Goal: Transaction & Acquisition: Purchase product/service

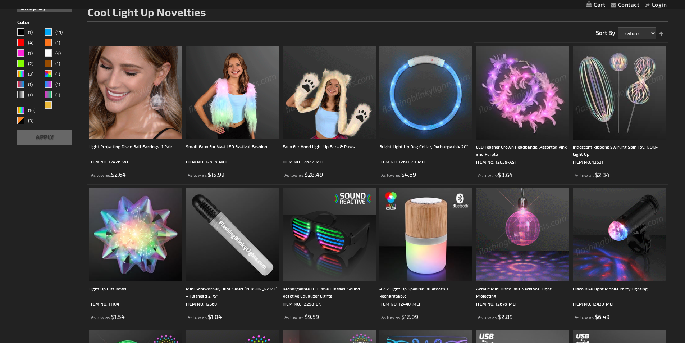
click at [499, 108] on img at bounding box center [522, 92] width 93 height 93
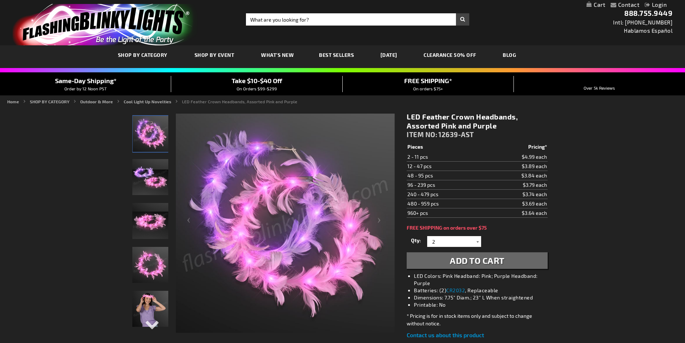
click at [476, 242] on div at bounding box center [477, 241] width 7 height 11
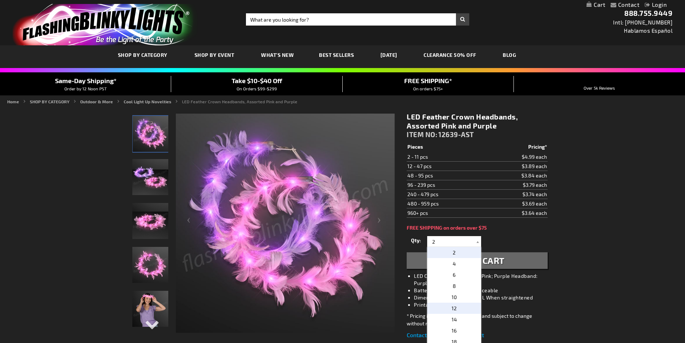
click at [460, 309] on p "12" at bounding box center [454, 307] width 54 height 11
type input "12"
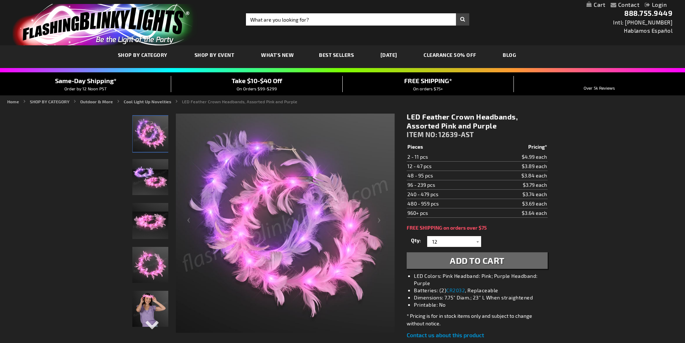
click at [474, 264] on span "Add to Cart" at bounding box center [477, 260] width 55 height 10
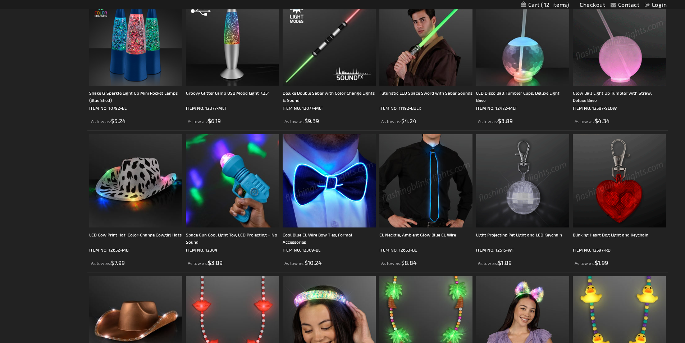
scroll to position [587, 0]
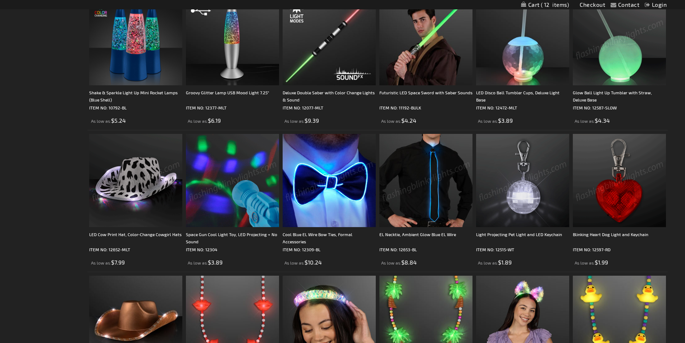
click at [126, 182] on img at bounding box center [135, 180] width 93 height 93
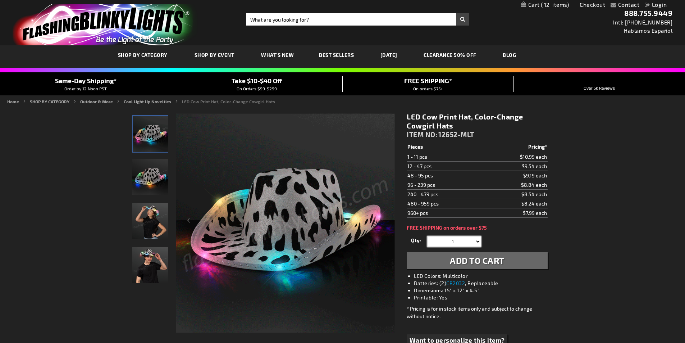
click at [476, 242] on select "1 2 3 4 5 6 7 8 9 10 11 12 24 36 48 60 72 84 96 108 120" at bounding box center [454, 241] width 54 height 11
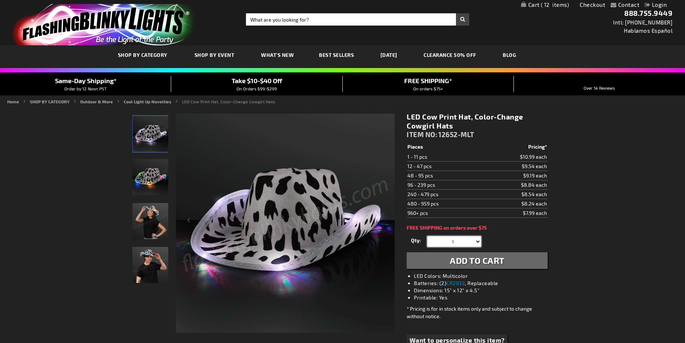
select select "12"
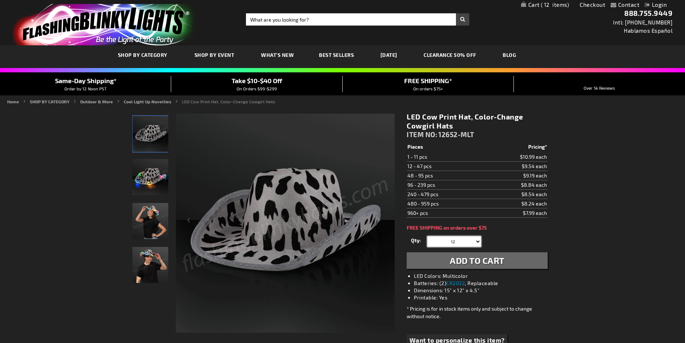
click at [427, 236] on select "1 2 3 4 5 6 7 8 9 10 11 12 24 36 48 60 72 84 96 108 120" at bounding box center [454, 241] width 54 height 11
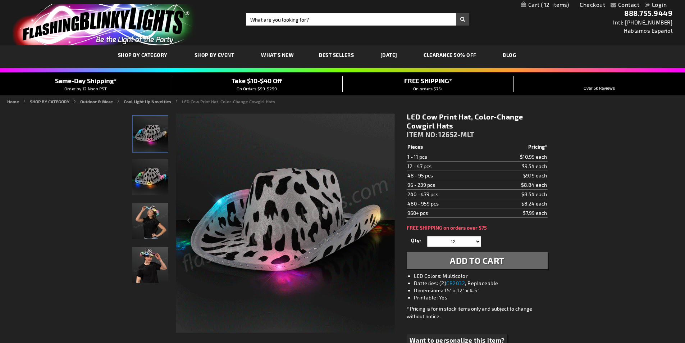
click at [473, 261] on span "Add to Cart" at bounding box center [477, 260] width 55 height 10
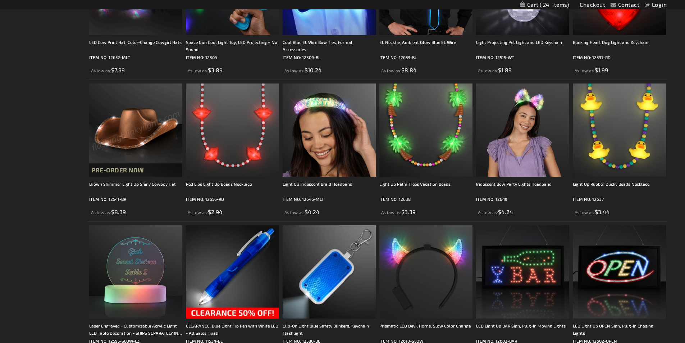
scroll to position [780, 0]
click at [140, 124] on img at bounding box center [135, 129] width 93 height 93
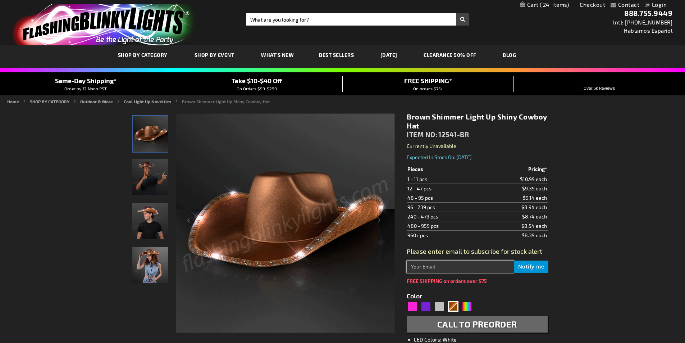
click at [429, 266] on input "text" at bounding box center [460, 266] width 107 height 12
type input "info@bigcountryfest.com"
click at [528, 266] on span "Notify me" at bounding box center [531, 266] width 26 height 7
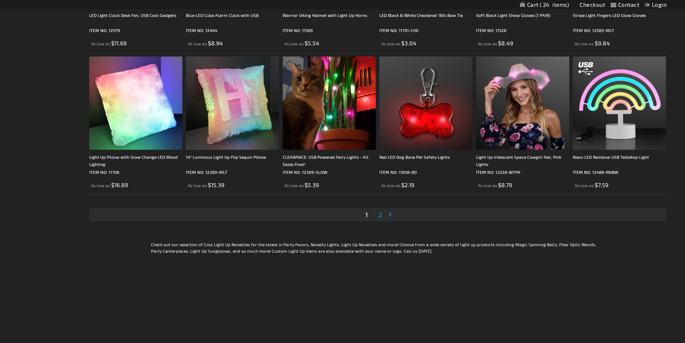
scroll to position [1377, 0]
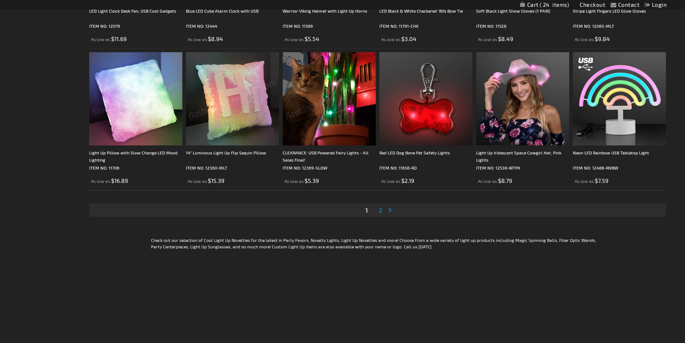
click at [381, 209] on span "2" at bounding box center [381, 210] width 4 height 8
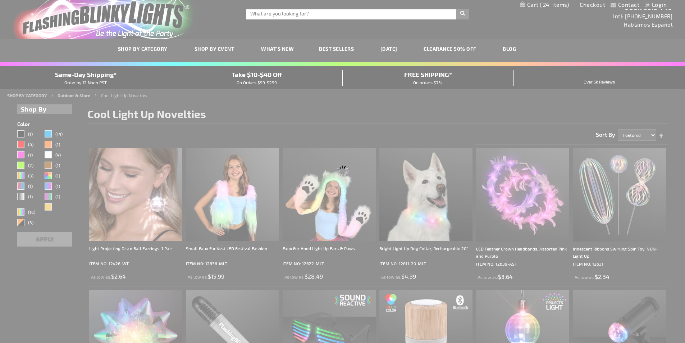
scroll to position [0, 0]
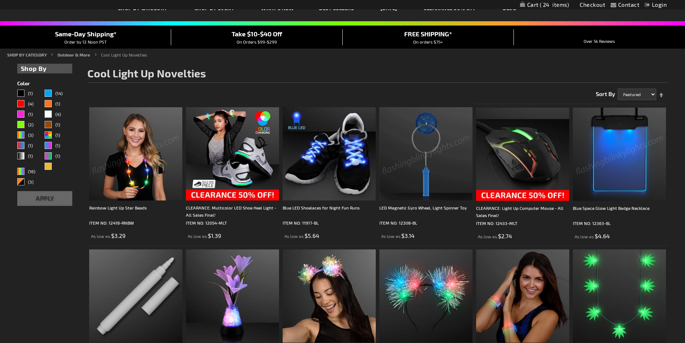
scroll to position [48, 0]
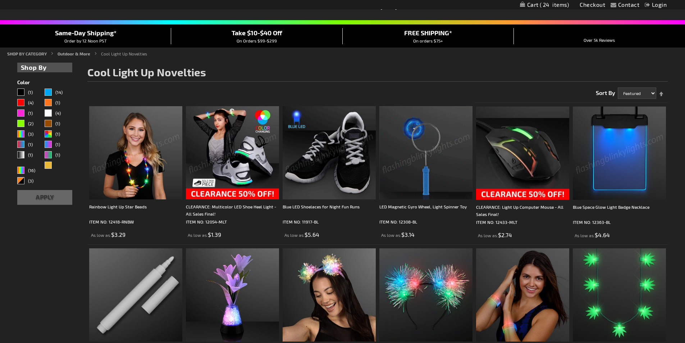
click at [226, 152] on img at bounding box center [232, 152] width 93 height 93
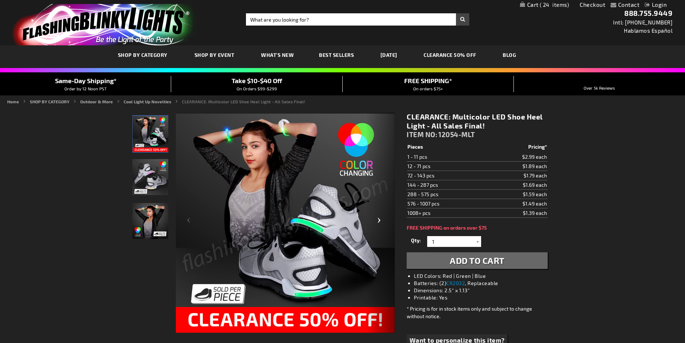
click at [378, 220] on div "Next" at bounding box center [380, 223] width 29 height 221
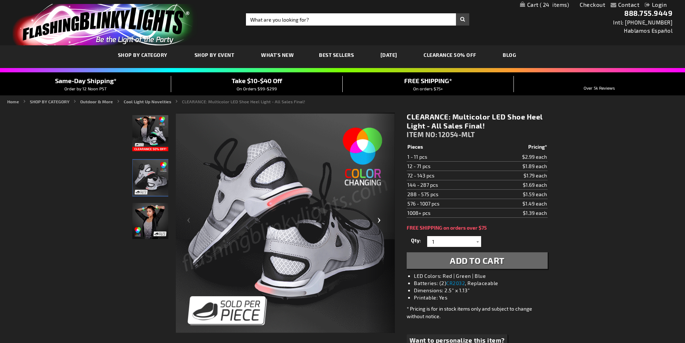
click at [378, 220] on div "Next" at bounding box center [380, 223] width 29 height 221
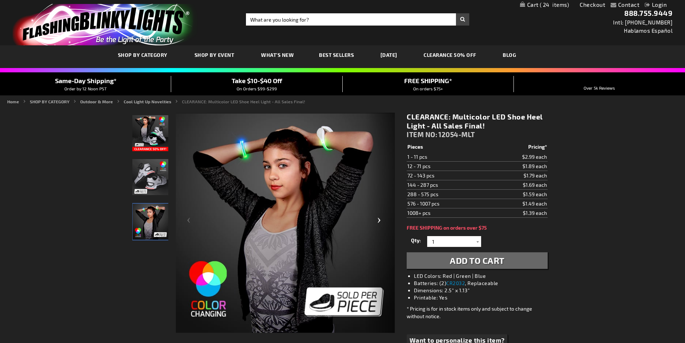
click at [378, 220] on div "Next" at bounding box center [380, 223] width 29 height 221
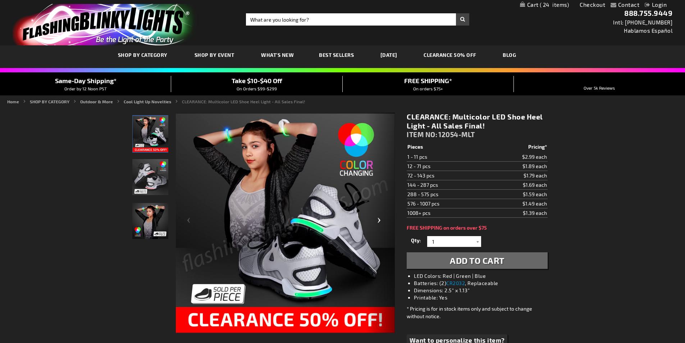
click at [378, 220] on div "Next" at bounding box center [380, 223] width 29 height 221
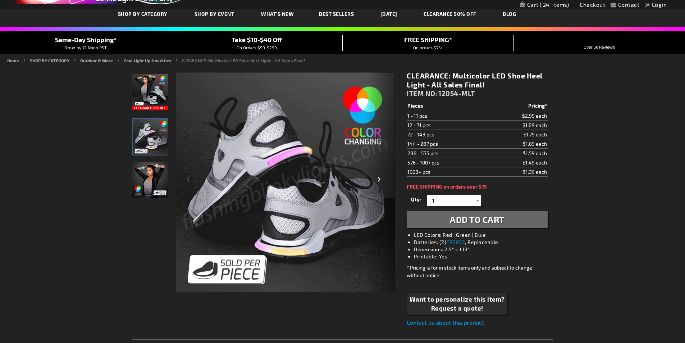
scroll to position [41, 0]
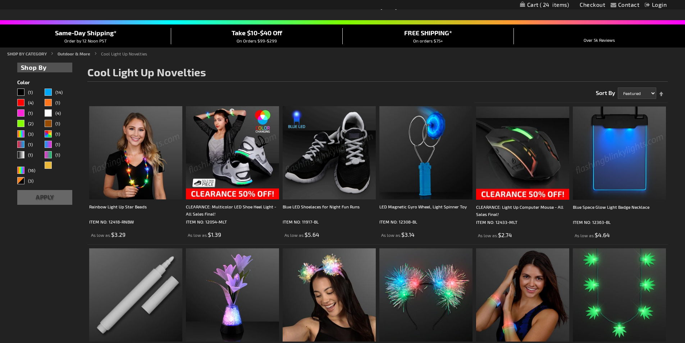
click at [332, 143] on img at bounding box center [329, 152] width 93 height 93
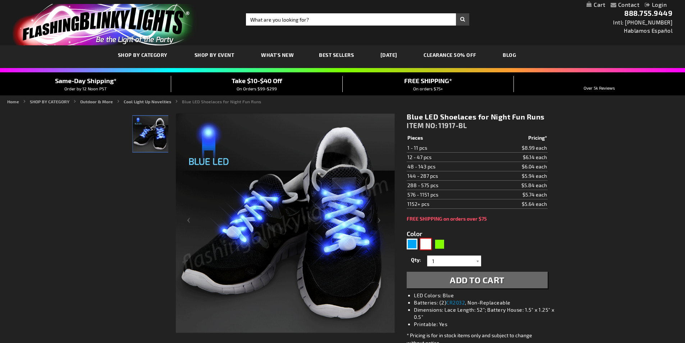
click at [428, 243] on div "White" at bounding box center [425, 243] width 11 height 11
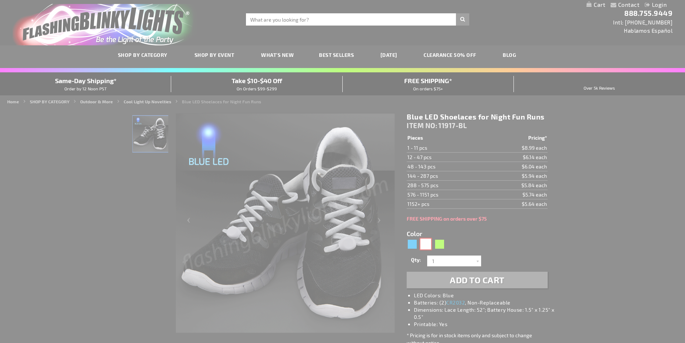
type input "5646"
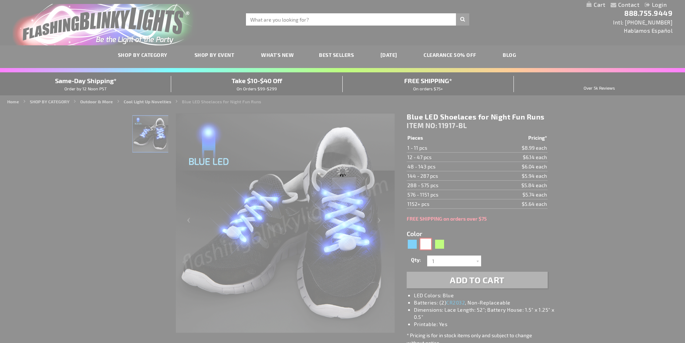
type input "11917-WT"
type input "Customize - White LED Shoelaces for Night Fun Runs - ITEM NO: 11917-WT"
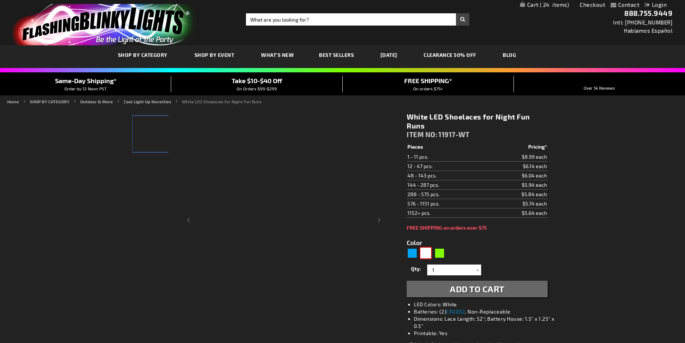
click at [378, 220] on div at bounding box center [285, 244] width 219 height 263
click at [440, 252] on div "Green" at bounding box center [439, 252] width 11 height 11
type input "5648"
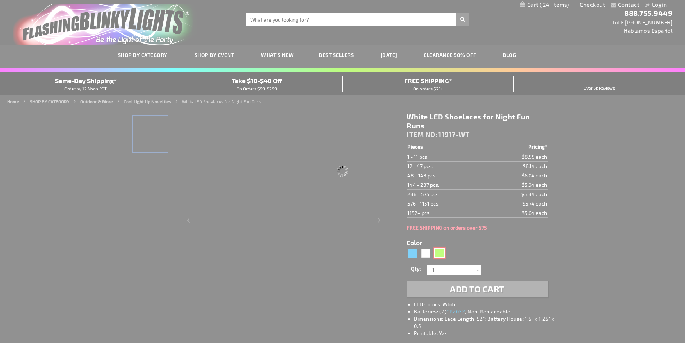
type input "11917-GN"
type input "Customize - Jade Light Up Shoelaces for Night Runs - ITEM NO: 11917-GN"
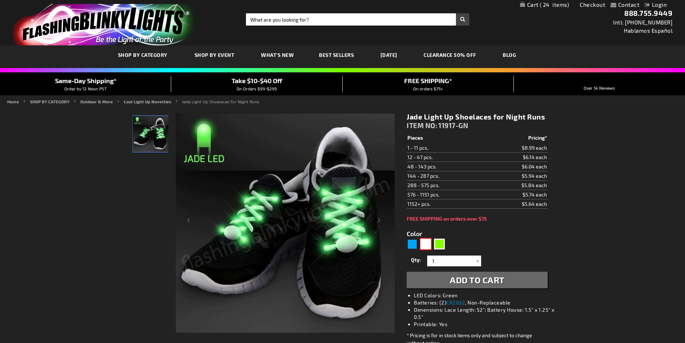
click at [424, 245] on div "White" at bounding box center [425, 243] width 11 height 11
type input "5646"
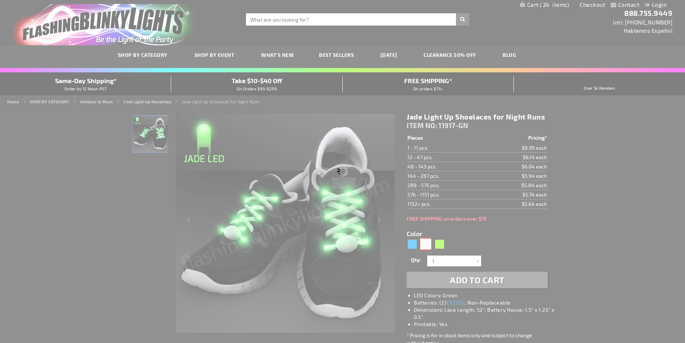
type input "11917-WT"
type input "Customize - White LED Shoelaces for Night Fun Runs - ITEM NO: 11917-WT"
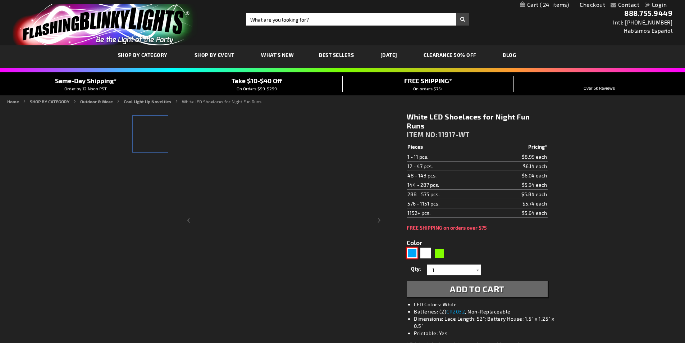
click at [413, 252] on div "Blue" at bounding box center [412, 252] width 11 height 11
type input "5629"
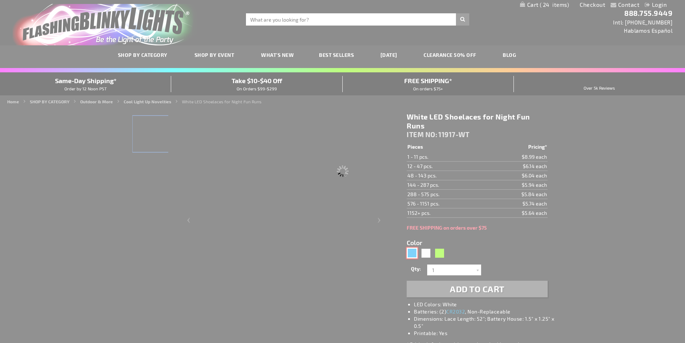
type input "11917-BL"
type input "Customize - Blue LED Shoelaces for Night Fun Runs - ITEM NO: 11917-BL"
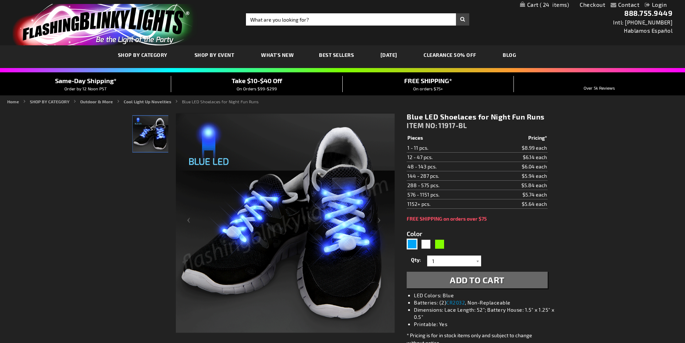
click at [467, 280] on span "Add to Cart" at bounding box center [477, 279] width 55 height 10
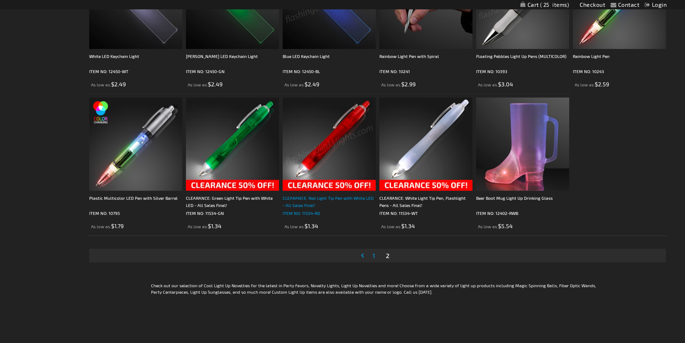
scroll to position [1332, 0]
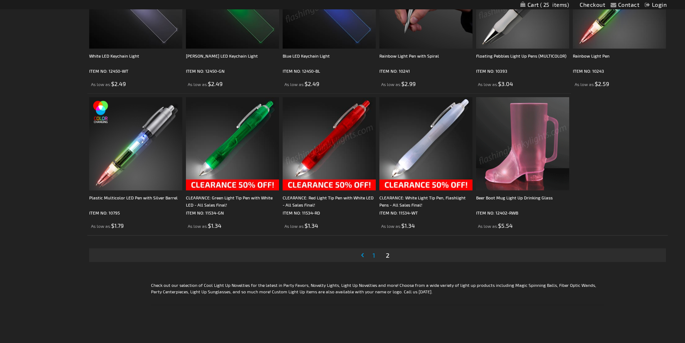
click at [541, 151] on img at bounding box center [522, 143] width 93 height 93
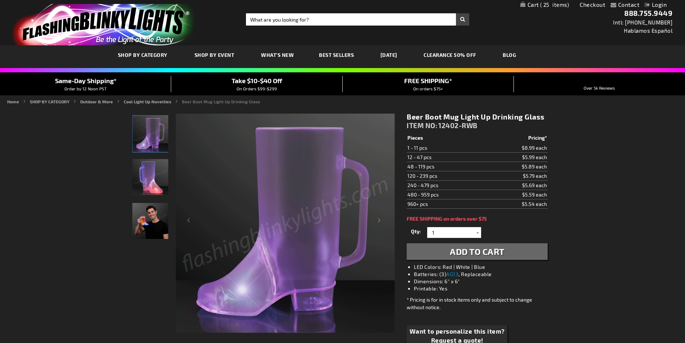
click at [150, 231] on img "Male displaying Light Up Beer Boot Mug LED Drinking Glass" at bounding box center [150, 221] width 36 height 36
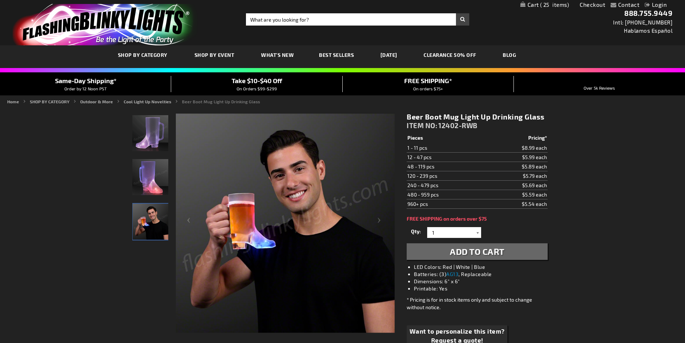
click at [478, 232] on div at bounding box center [477, 232] width 7 height 11
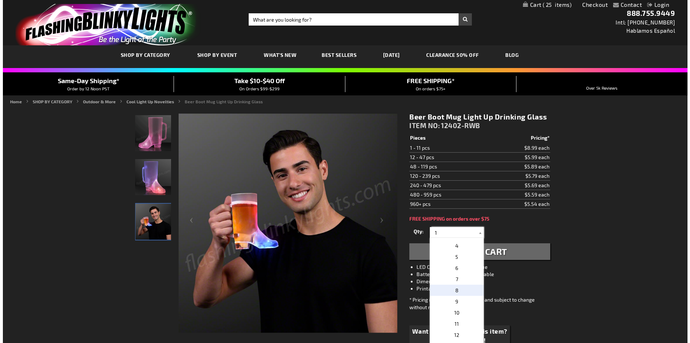
scroll to position [34, 0]
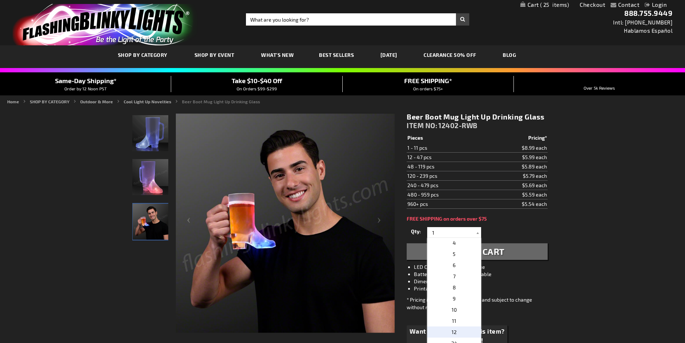
click at [452, 334] on span "12" at bounding box center [454, 332] width 5 height 6
type input "12"
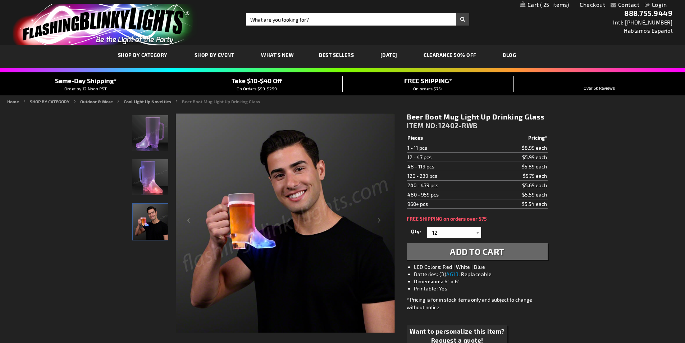
click at [477, 252] on span "Add to Cart" at bounding box center [477, 251] width 55 height 10
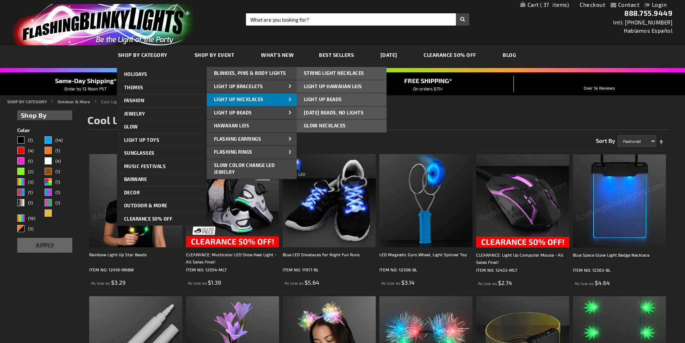
click at [222, 103] on link "Light Up Necklaces" at bounding box center [252, 99] width 90 height 13
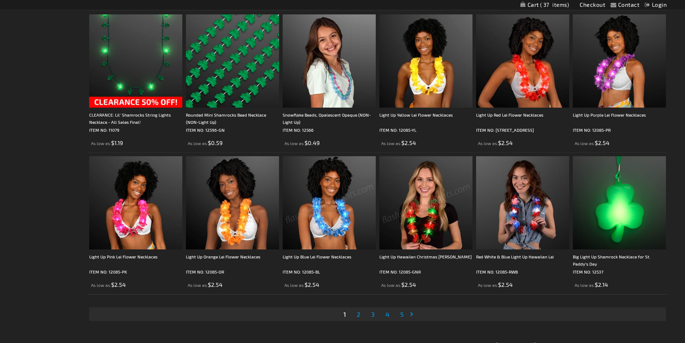
scroll to position [1276, 0]
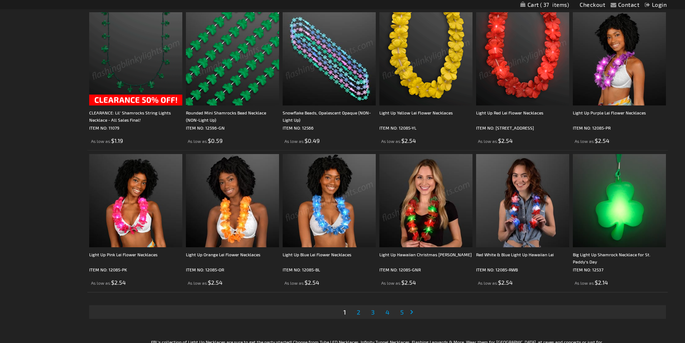
click at [556, 5] on span "37" at bounding box center [554, 4] width 29 height 6
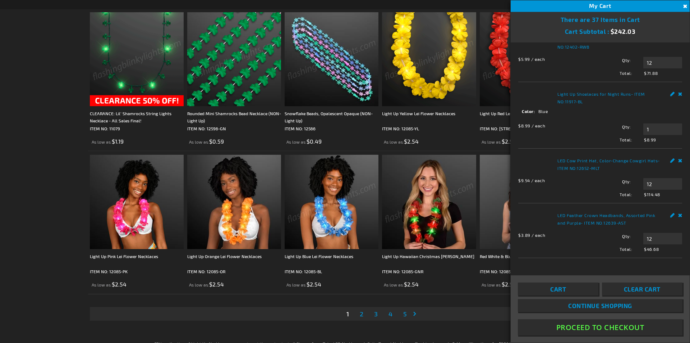
scroll to position [60, 0]
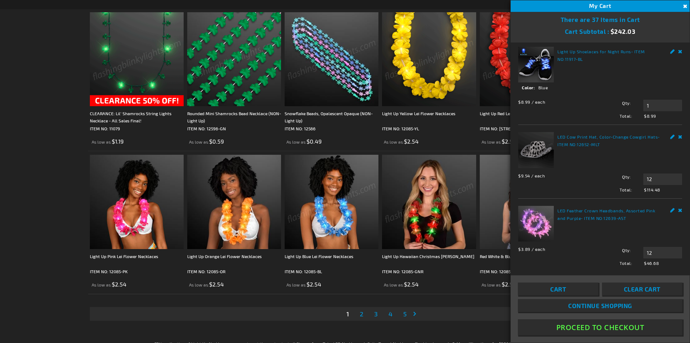
click at [603, 325] on button "Proceed To Checkout" at bounding box center [600, 327] width 165 height 16
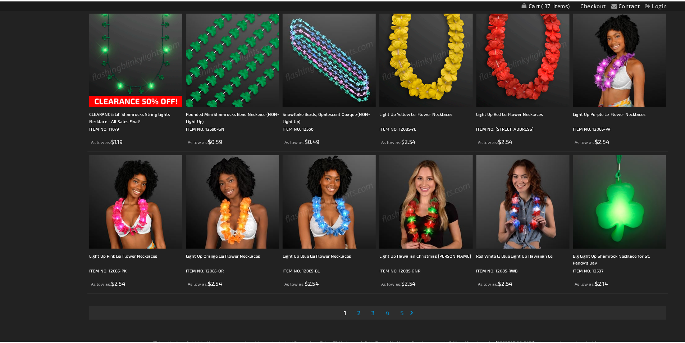
scroll to position [1276, 0]
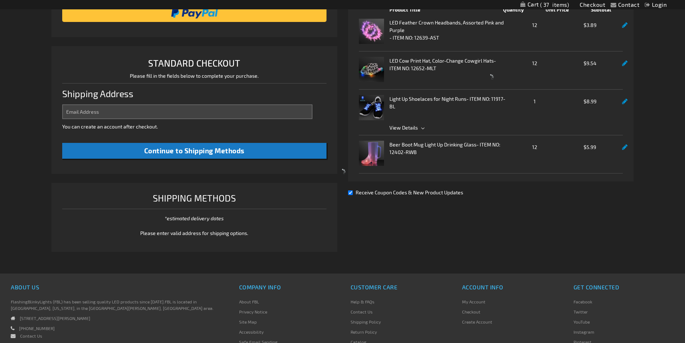
scroll to position [183, 0]
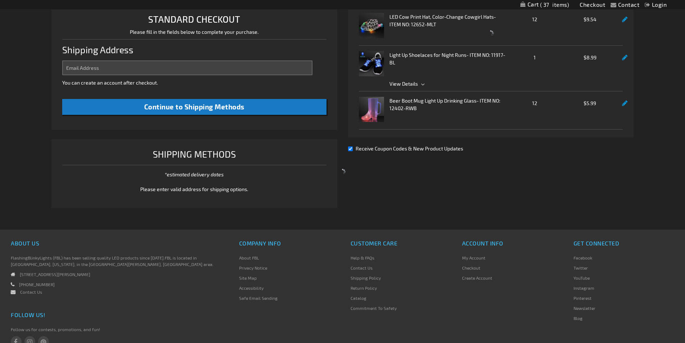
select select "US"
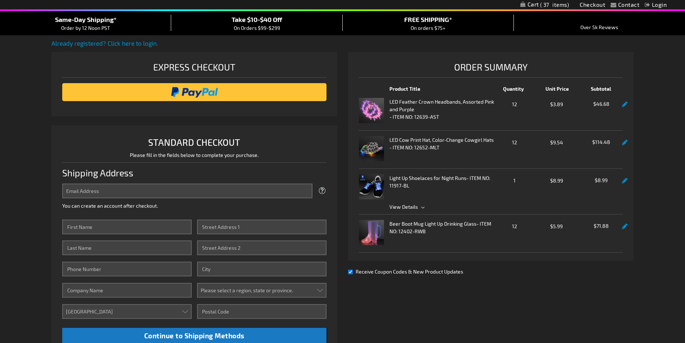
scroll to position [0, 0]
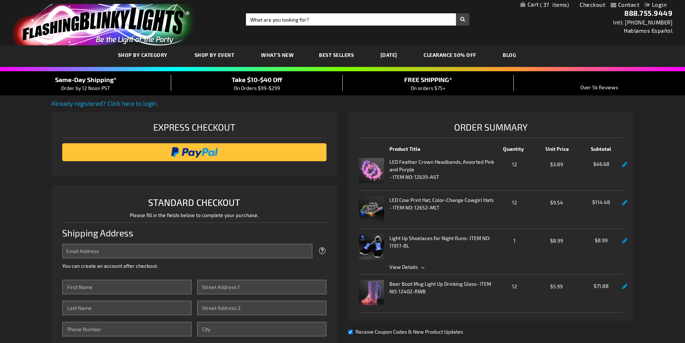
click at [130, 104] on link "Already registered? Click here to login." at bounding box center [104, 103] width 107 height 7
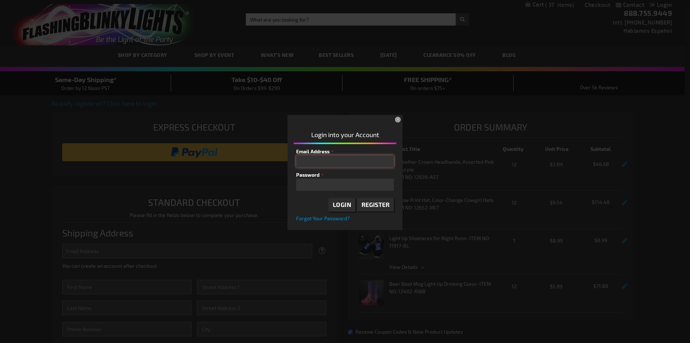
click at [332, 161] on input "Email Address" at bounding box center [345, 161] width 98 height 12
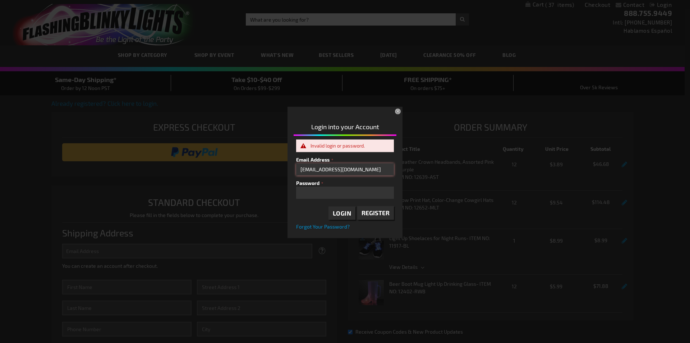
click at [349, 166] on input "info@80sfest.org" at bounding box center [345, 169] width 98 height 12
type input "[EMAIL_ADDRESS][DOMAIN_NAME]"
click at [345, 214] on span "Login" at bounding box center [342, 212] width 19 height 7
click at [397, 111] on button "×" at bounding box center [399, 112] width 16 height 16
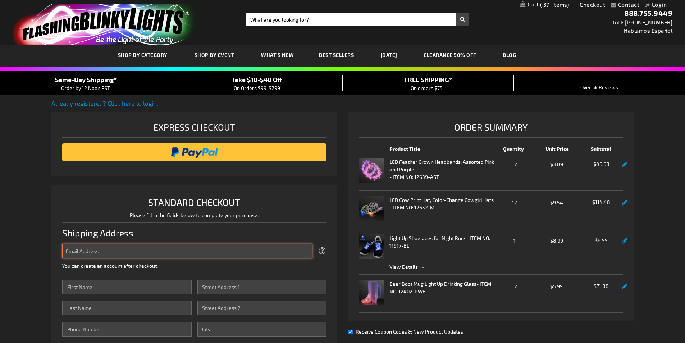
click at [177, 250] on input "Email Address" at bounding box center [187, 250] width 250 height 15
type input "[EMAIL_ADDRESS][DOMAIN_NAME]"
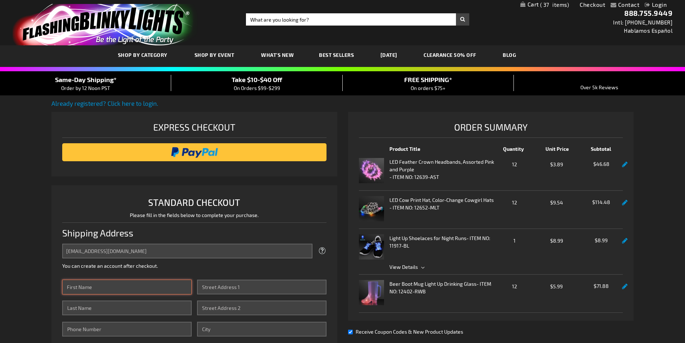
click at [153, 287] on input "First Name" at bounding box center [126, 286] width 129 height 15
type input "Jeanna"
type input "Rogner"
type input "9892840171"
type input "Premier Promotions"
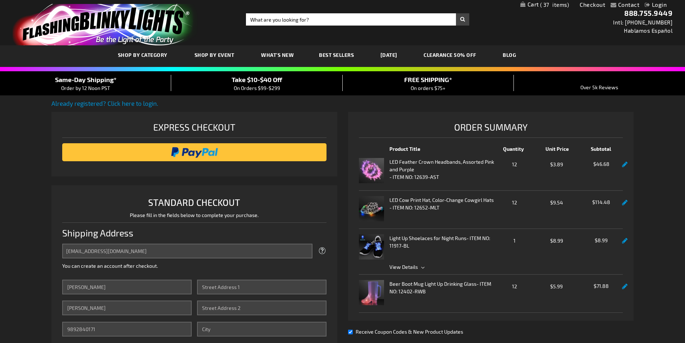
type input "10865 Bradley Rd"
type input "Frankenmuth"
select select "33"
type input "48734-9737"
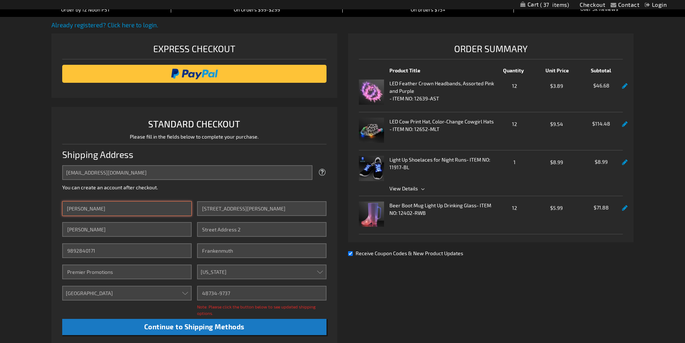
scroll to position [79, 0]
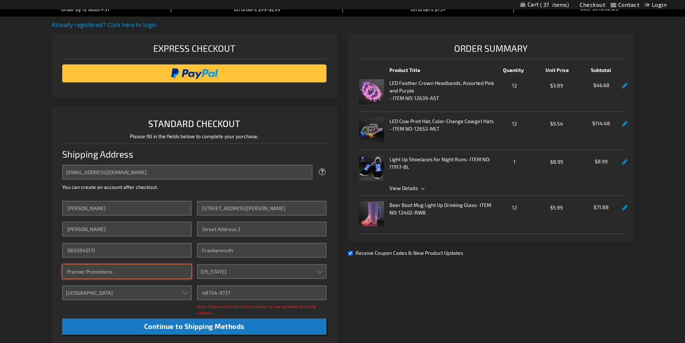
drag, startPoint x: 128, startPoint y: 269, endPoint x: 66, endPoint y: 265, distance: 62.3
click at [66, 265] on input "Premier Promotions" at bounding box center [126, 271] width 129 height 15
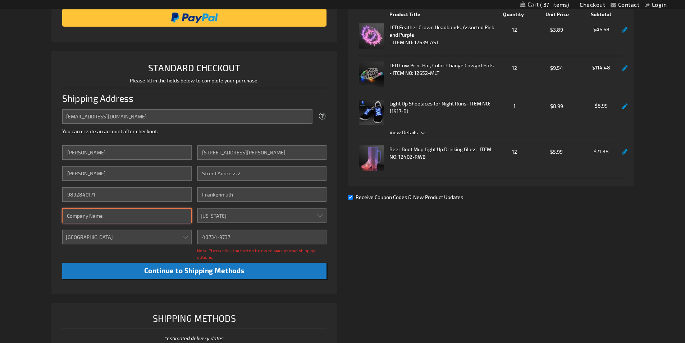
scroll to position [136, 0]
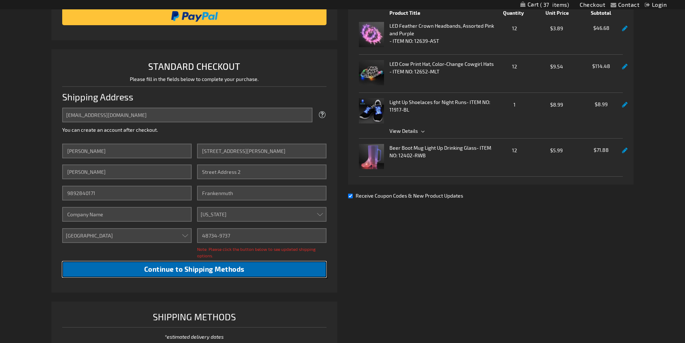
click at [96, 270] on button "Continue to Shipping Methods" at bounding box center [194, 269] width 264 height 16
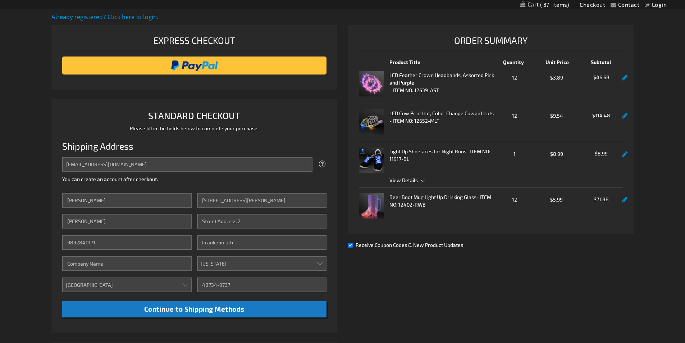
scroll to position [78, 0]
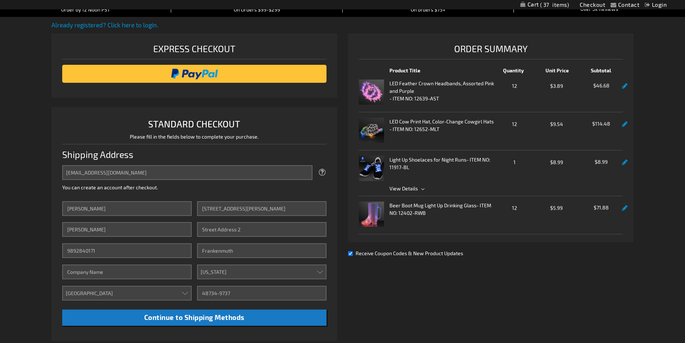
click at [505, 206] on span "12" at bounding box center [515, 207] width 40 height 9
click at [350, 255] on input "Receive Coupon Codes & New Product Updates" at bounding box center [350, 253] width 5 height 5
checkbox input "false"
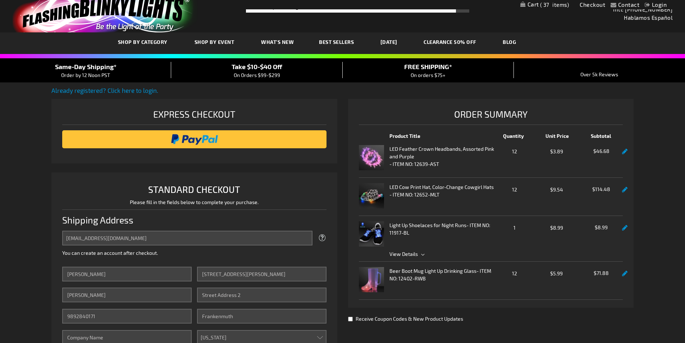
scroll to position [1, 0]
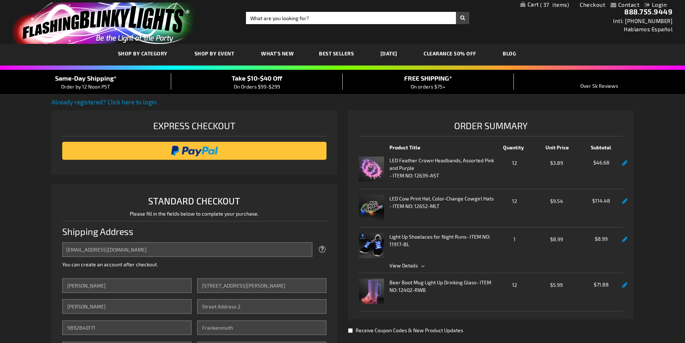
click at [350, 255] on div "Order Summary Product Title Quantity Unit Price Subtotal LED Feather Crown Head…" at bounding box center [491, 214] width 286 height 209
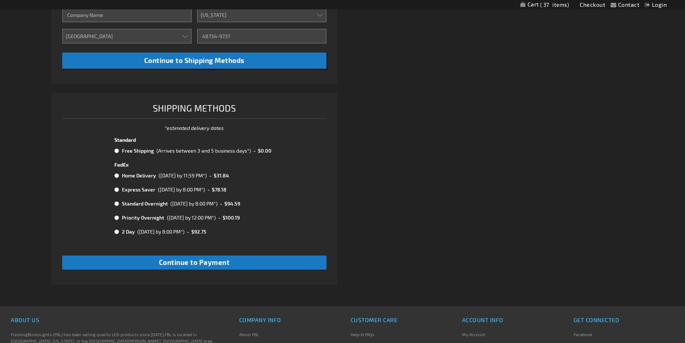
scroll to position [343, 0]
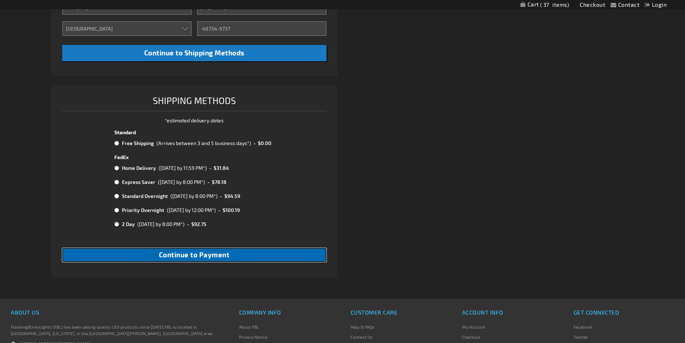
click at [236, 257] on button "Continue to Payment" at bounding box center [194, 255] width 264 height 14
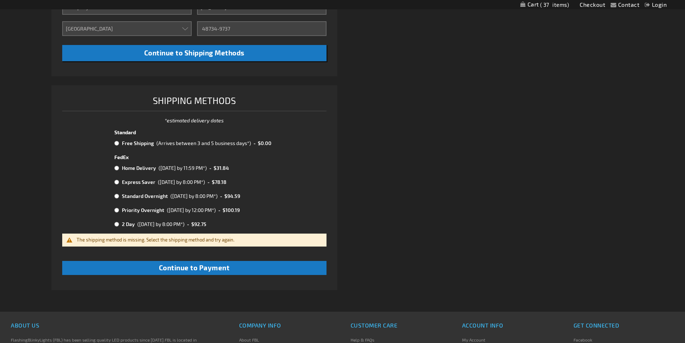
click at [117, 145] on input "radio" at bounding box center [116, 143] width 5 height 6
radio input "true"
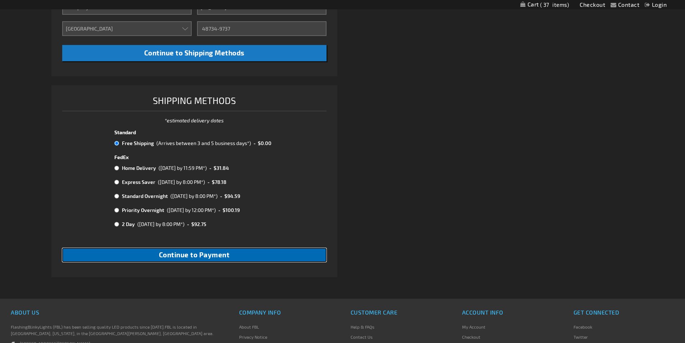
click at [175, 257] on span "Continue to Payment" at bounding box center [194, 254] width 71 height 8
checkbox input "true"
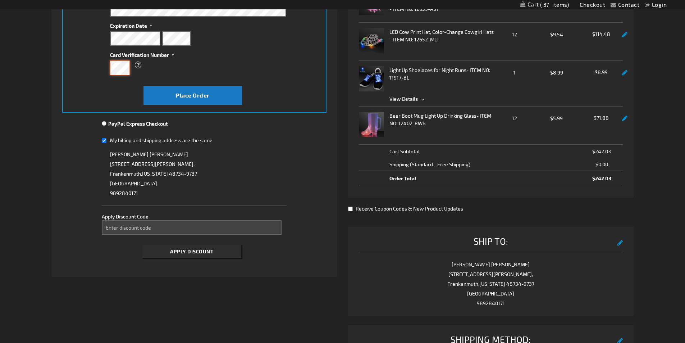
scroll to position [168, 0]
click at [196, 97] on span "Place Order" at bounding box center [193, 94] width 34 height 7
